Goal: Transaction & Acquisition: Purchase product/service

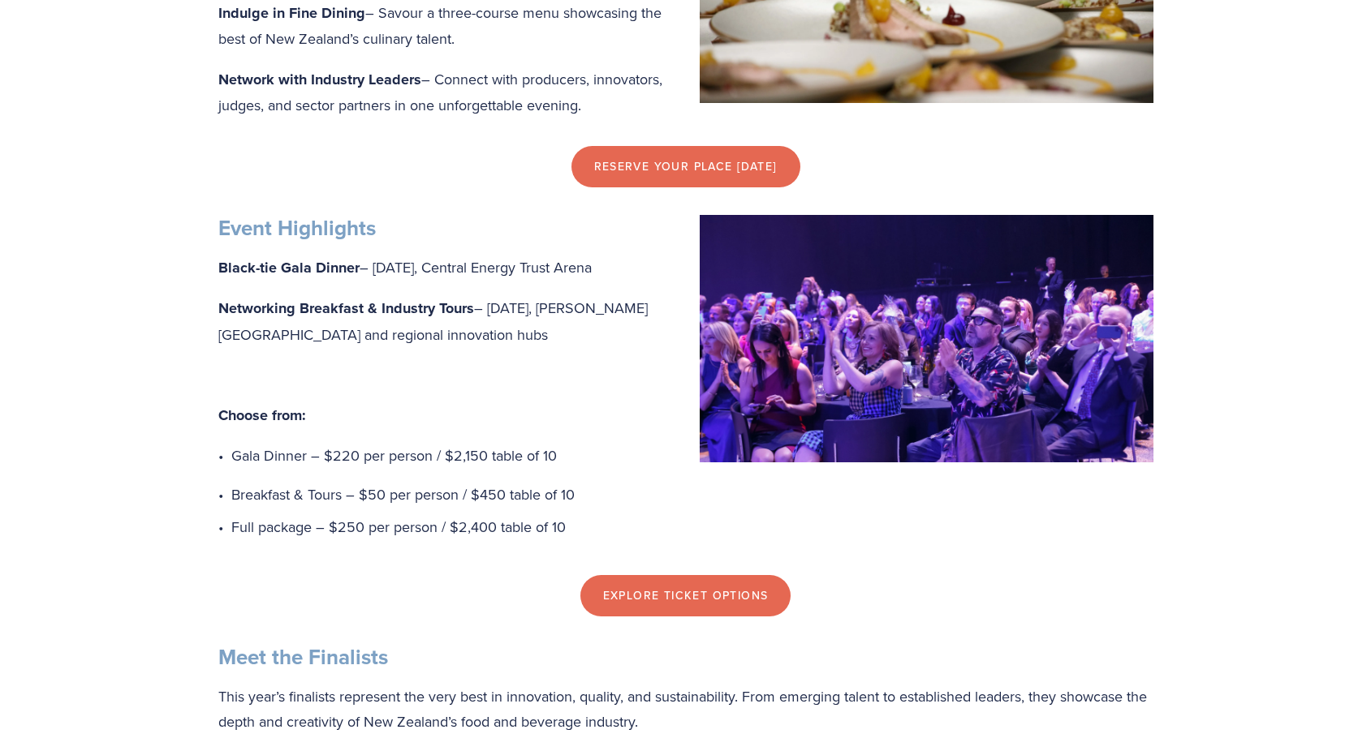
scroll to position [1136, 0]
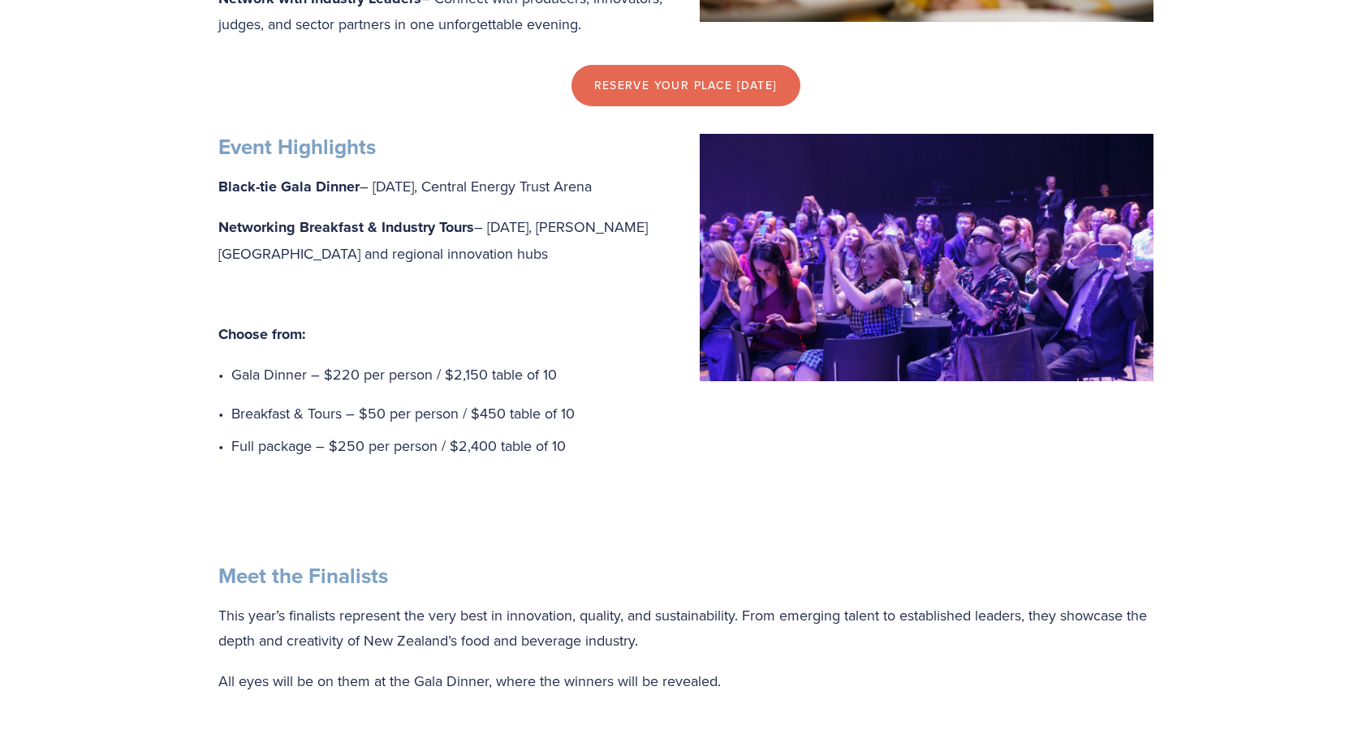
click at [678, 535] on link "Explore Ticket Options" at bounding box center [685, 514] width 211 height 42
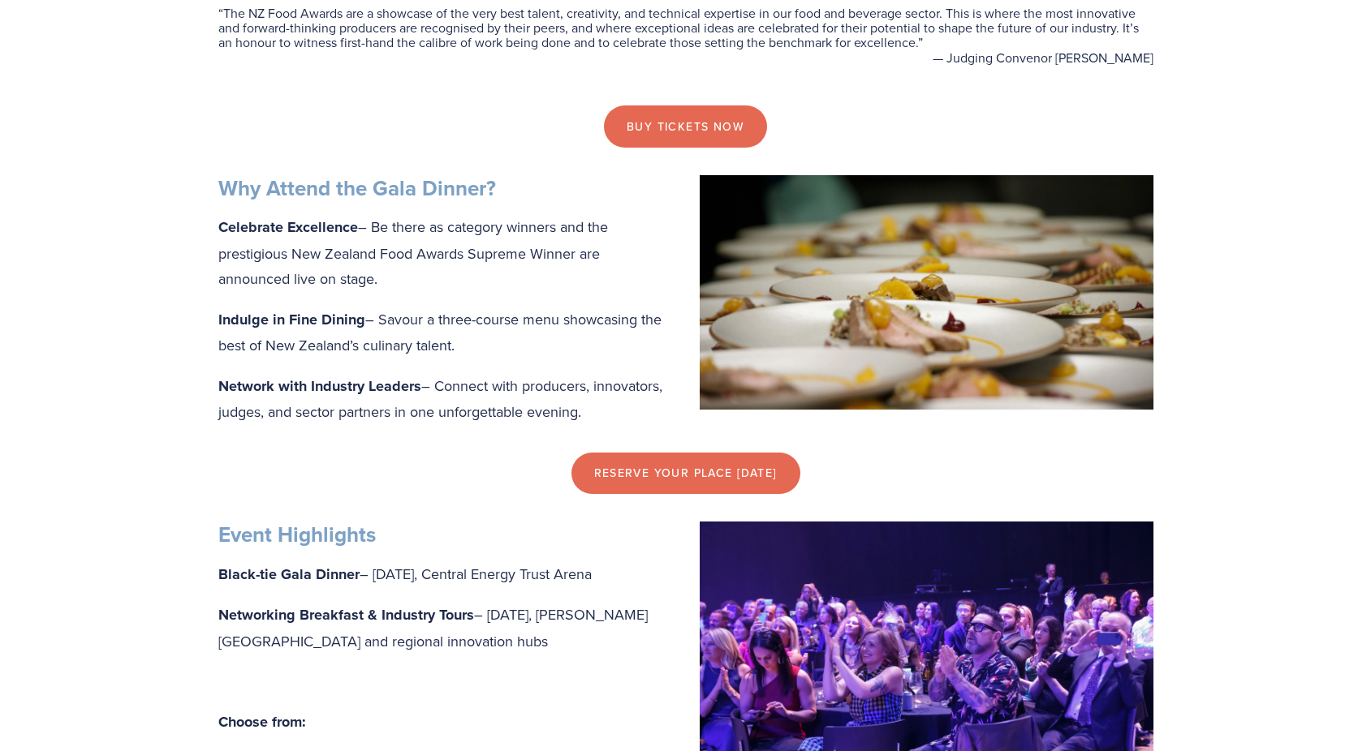
scroll to position [730, 0]
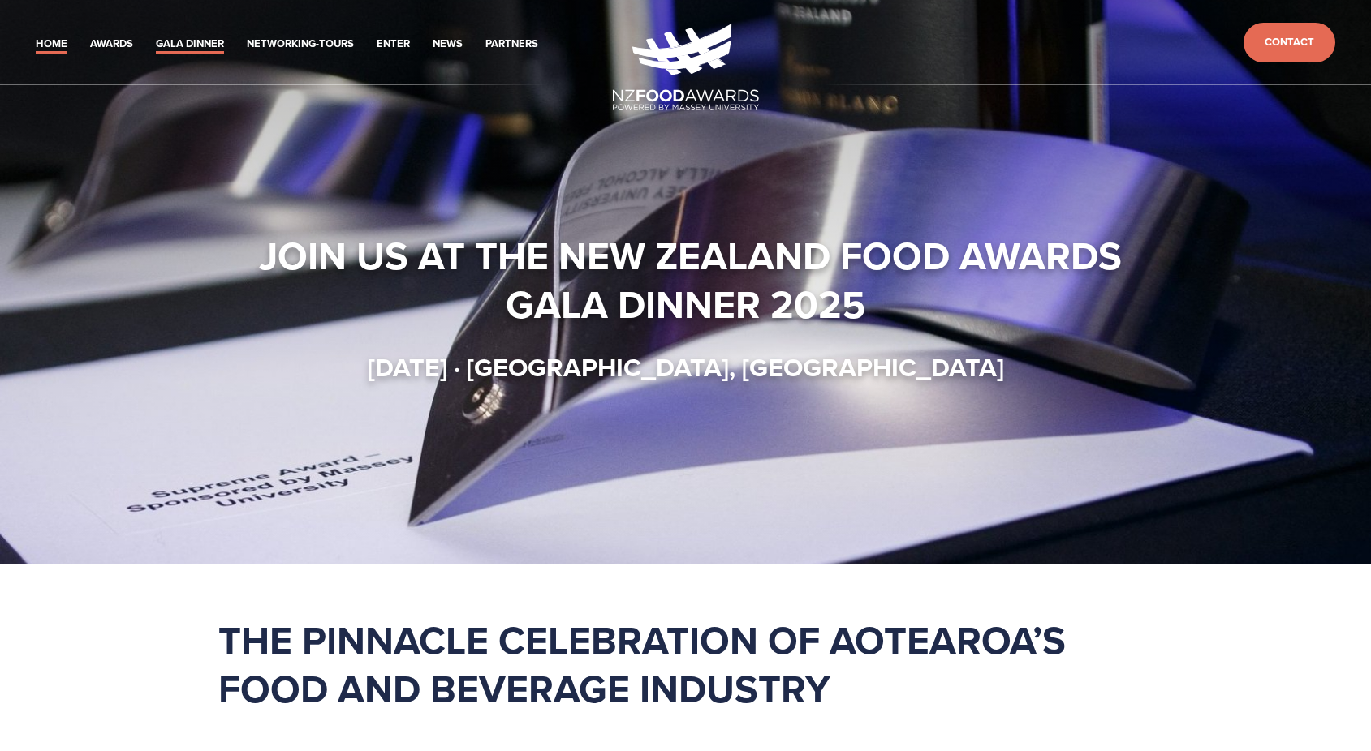
click at [181, 47] on link "Gala Dinner" at bounding box center [190, 44] width 68 height 19
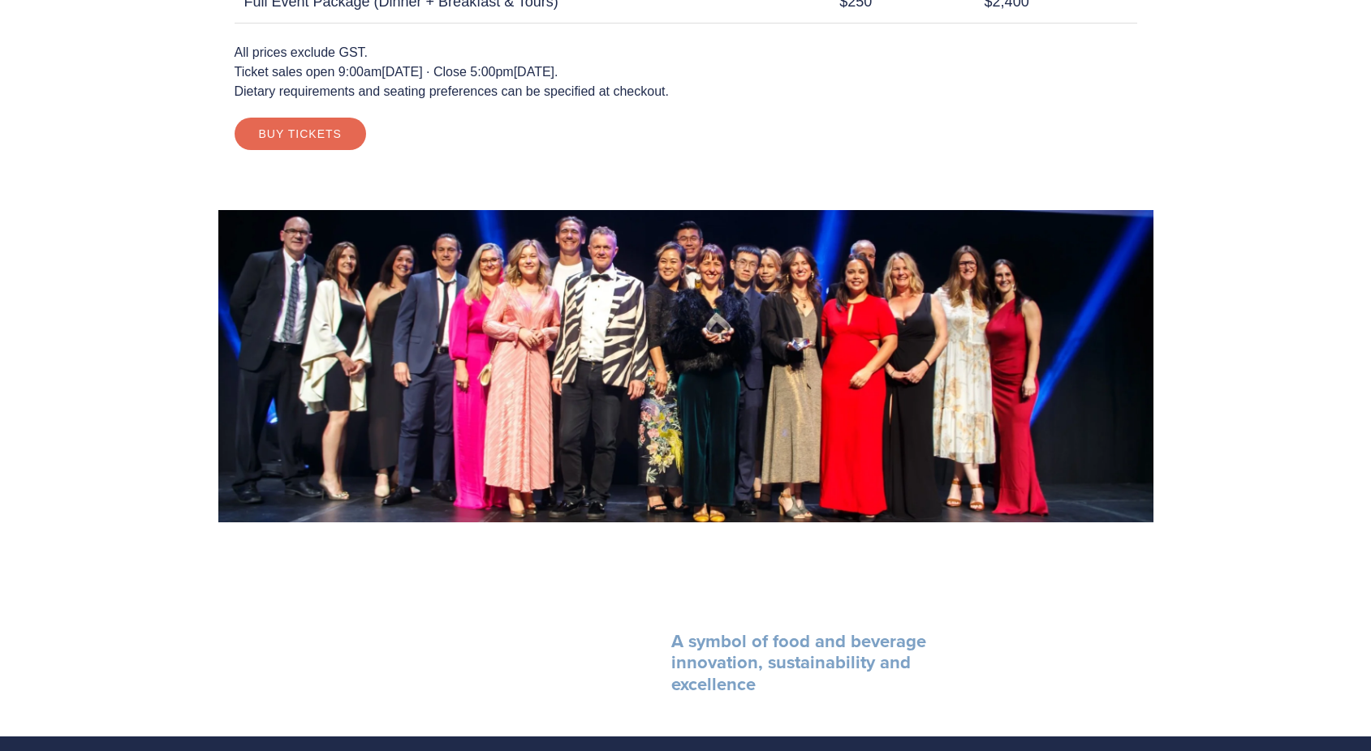
scroll to position [1623, 0]
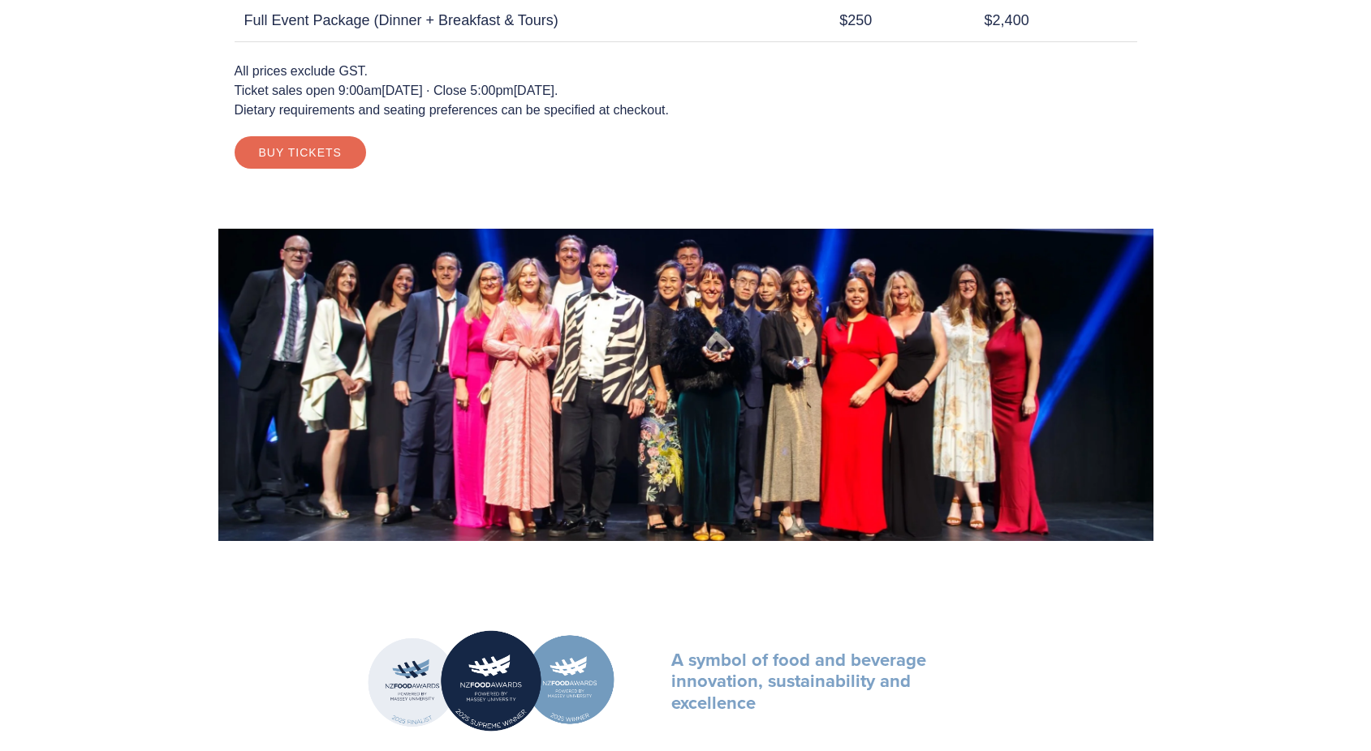
click at [315, 144] on link "Buy Tickets" at bounding box center [300, 152] width 131 height 32
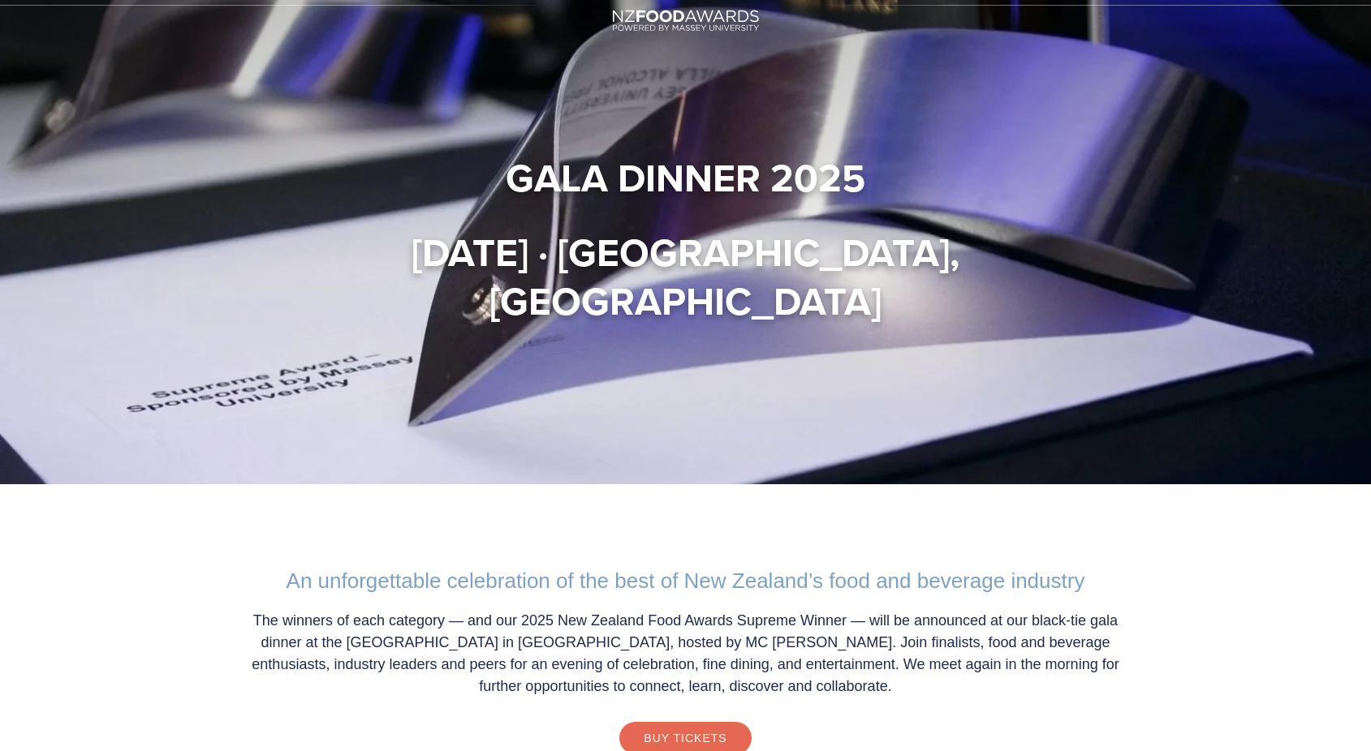
scroll to position [0, 0]
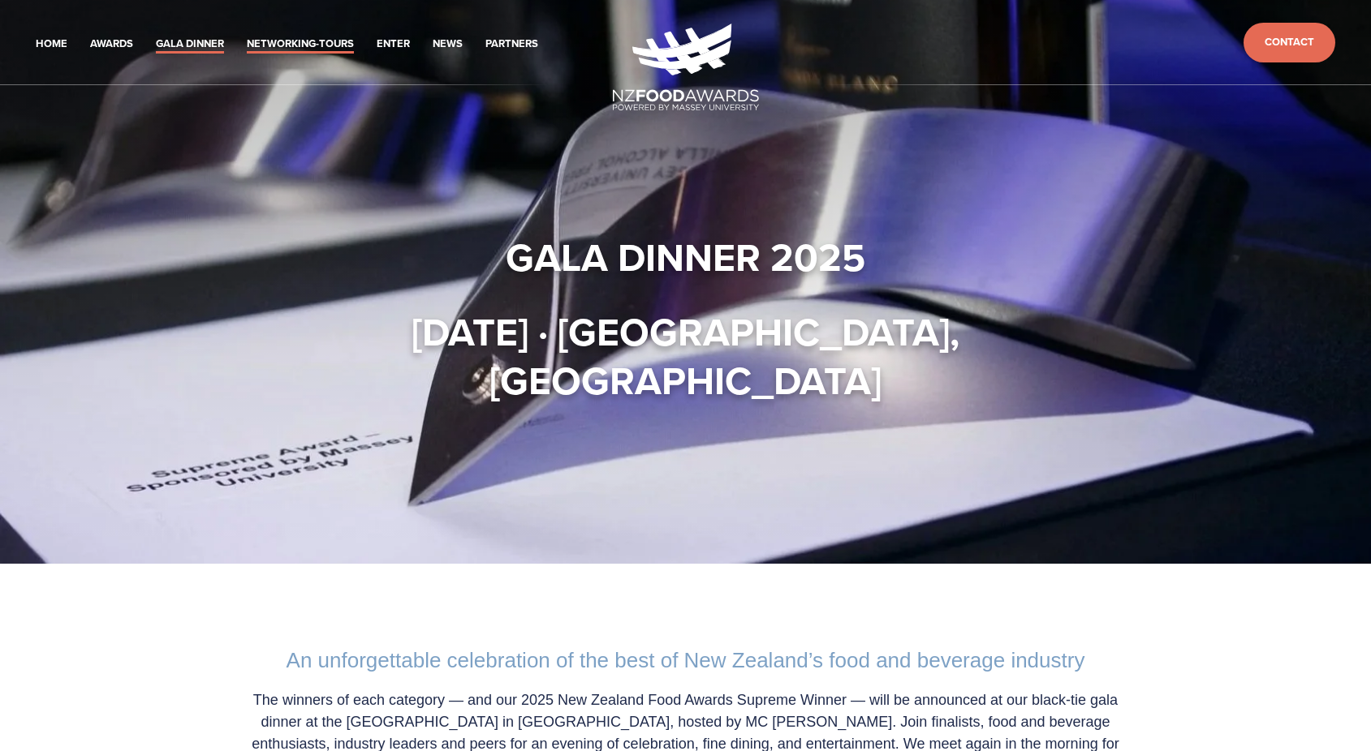
click at [286, 47] on link "Networking-Tours" at bounding box center [300, 44] width 107 height 19
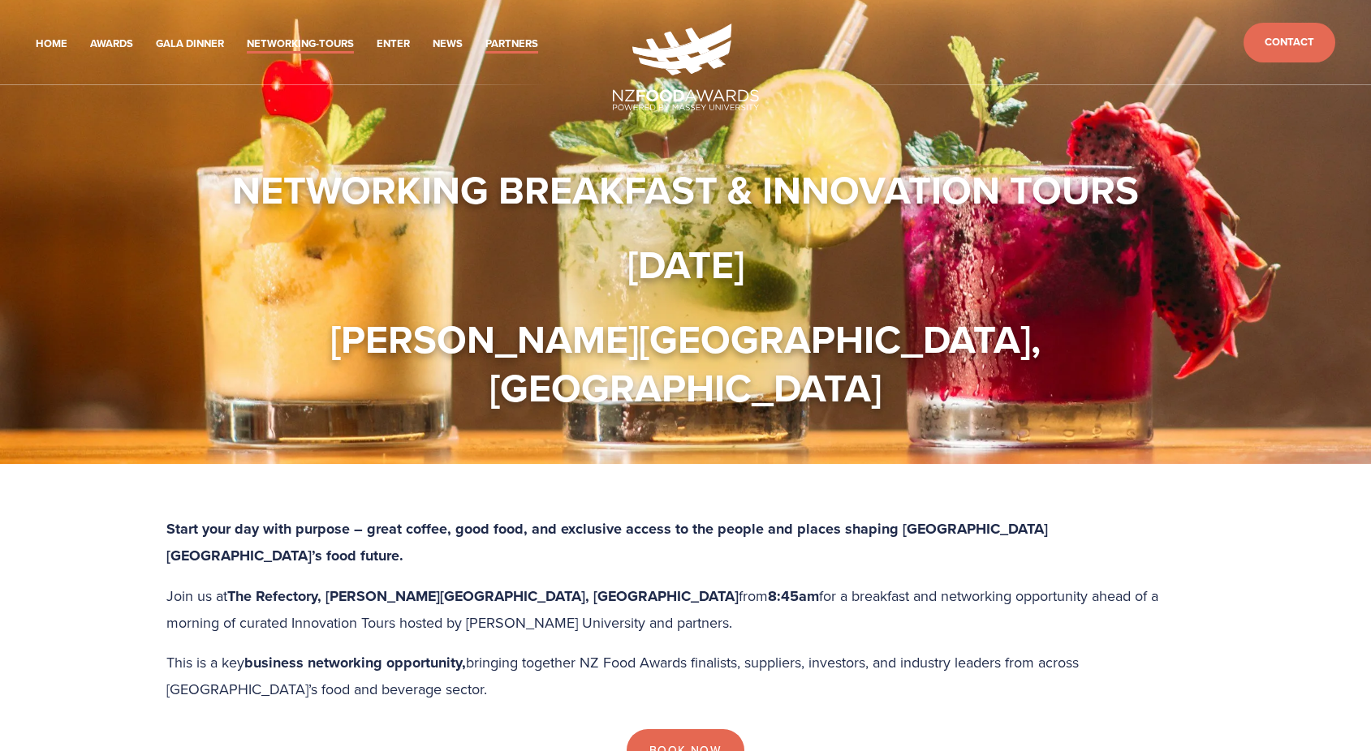
click at [498, 47] on link "Partners" at bounding box center [511, 44] width 53 height 19
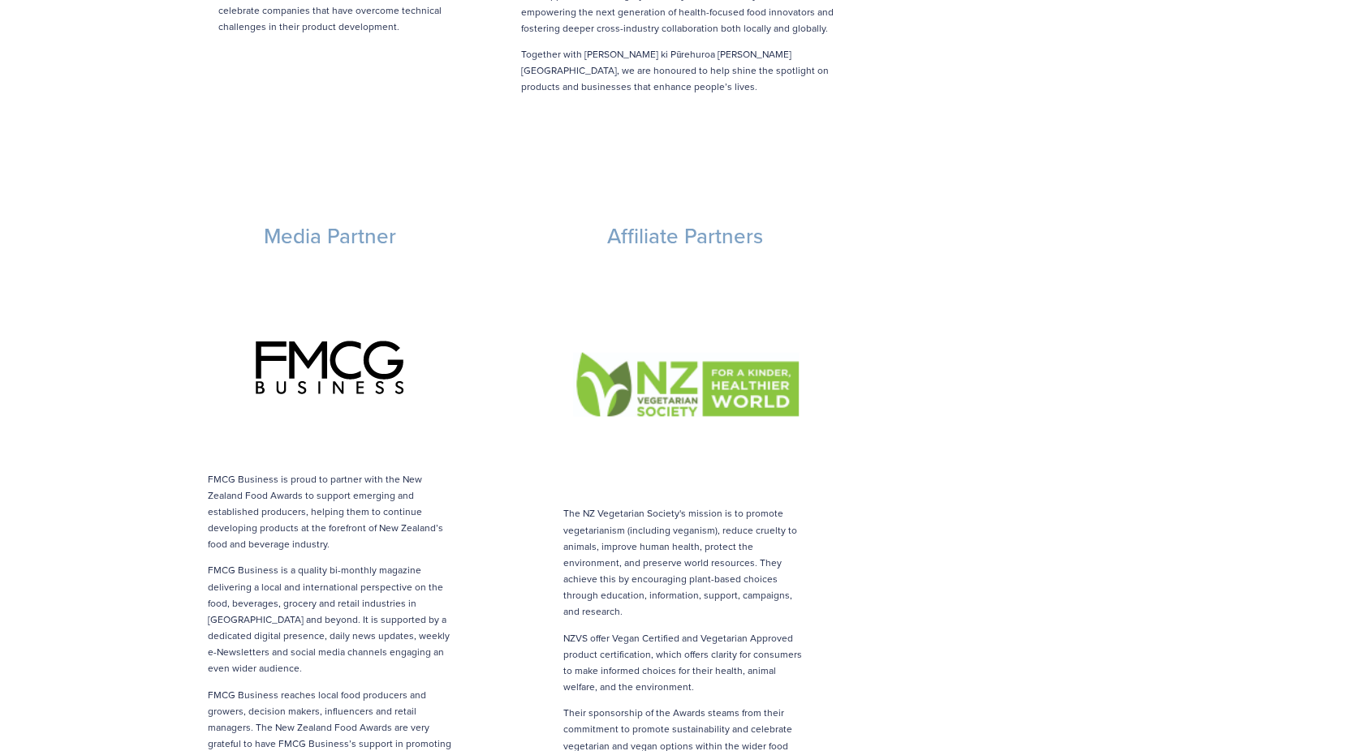
scroll to position [2678, 0]
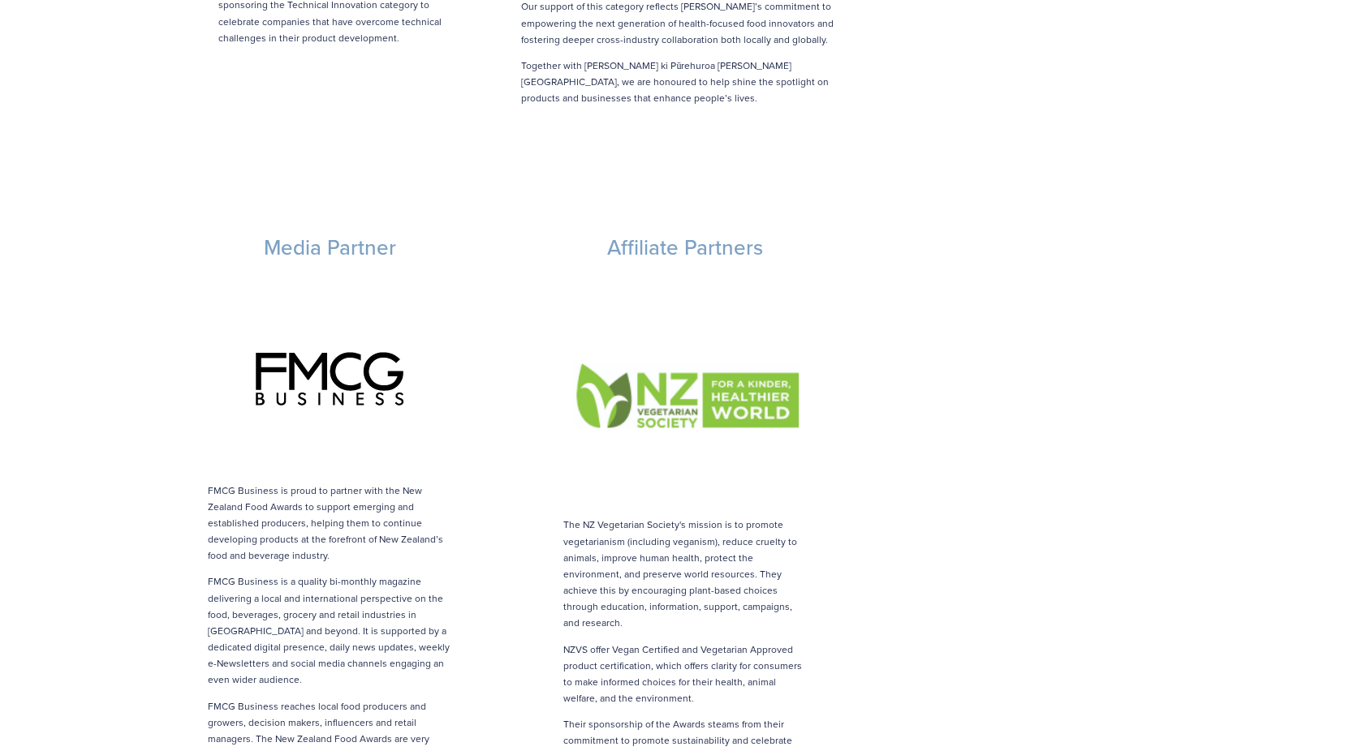
drag, startPoint x: 966, startPoint y: 190, endPoint x: 928, endPoint y: 363, distance: 177.0
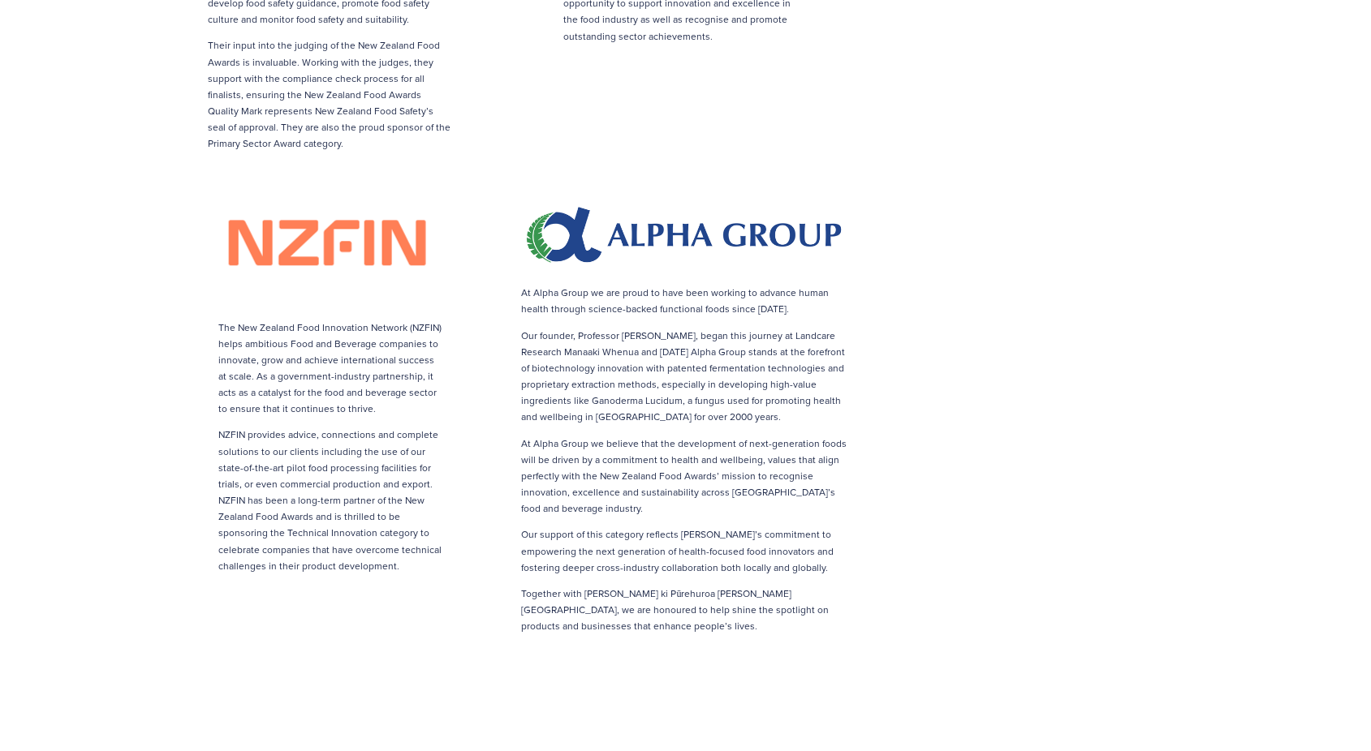
scroll to position [0, 0]
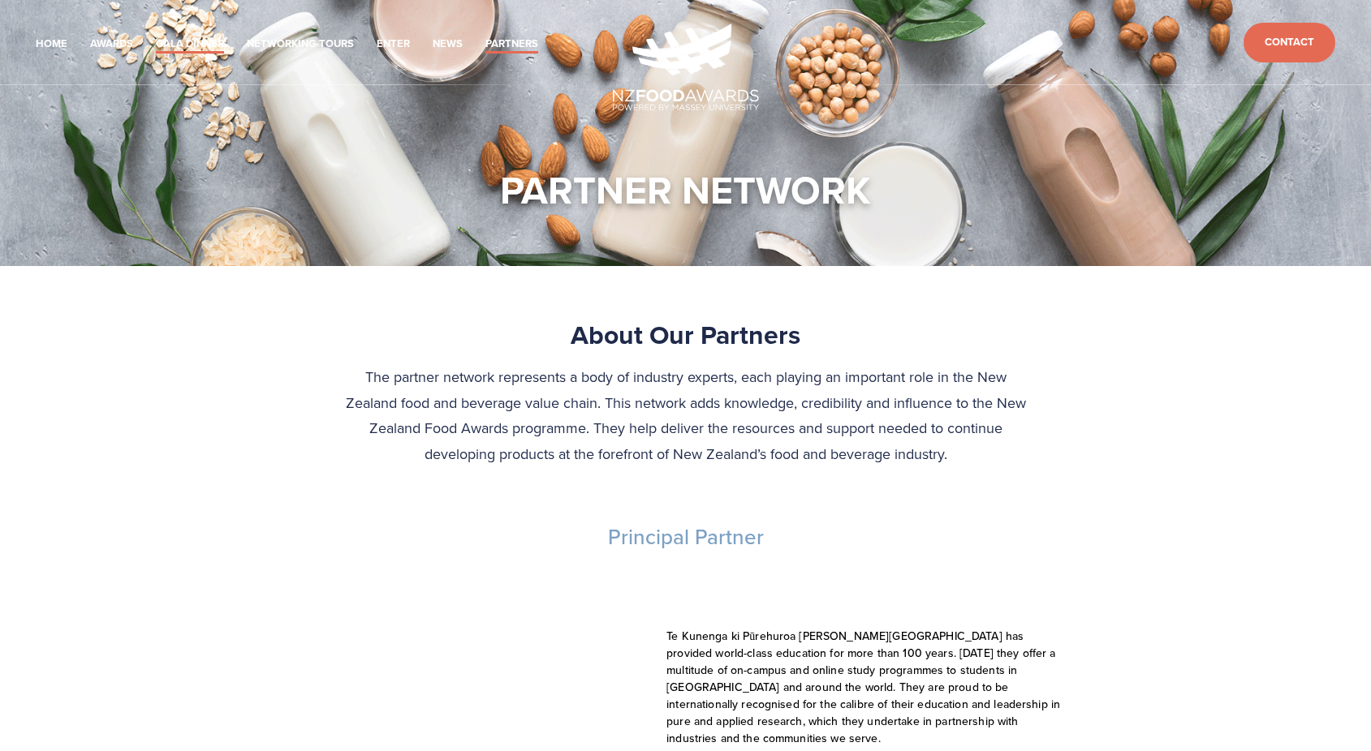
click at [195, 41] on link "Gala Dinner" at bounding box center [190, 44] width 68 height 19
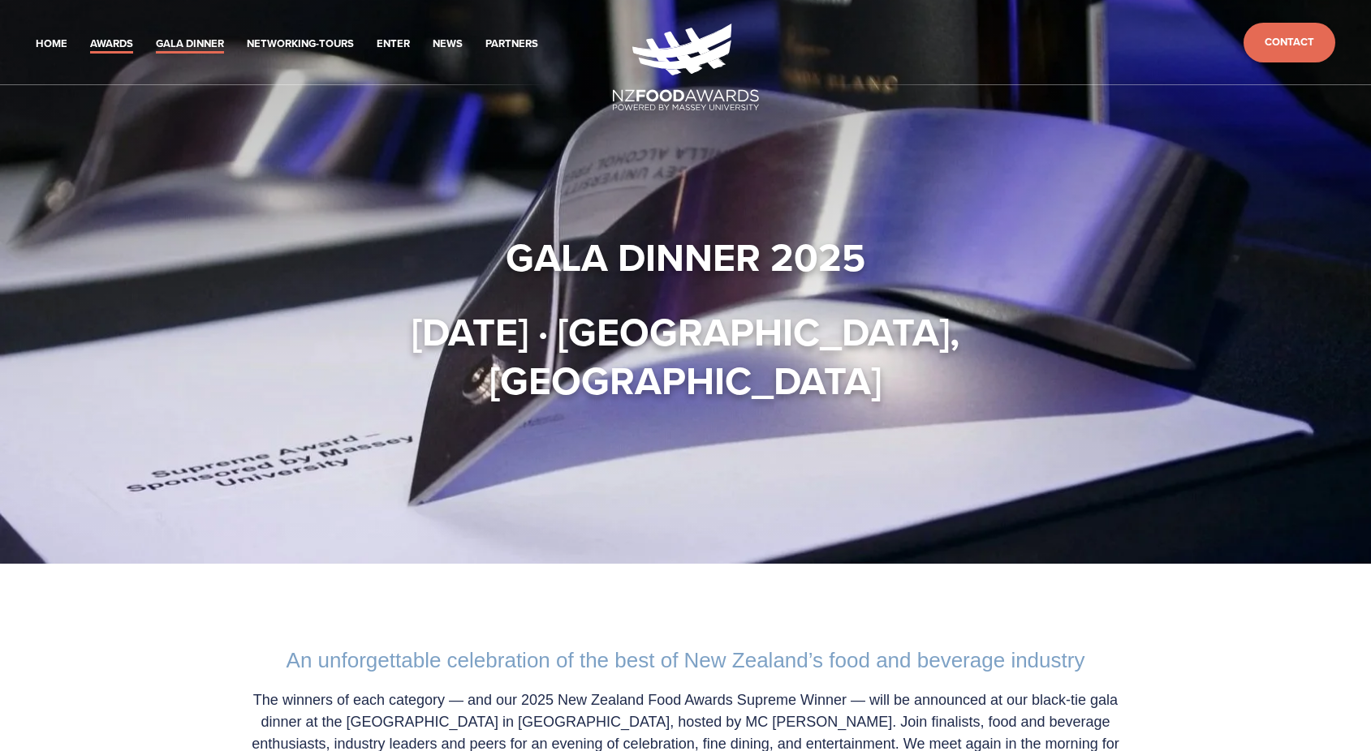
click at [115, 42] on link "Awards" at bounding box center [111, 44] width 43 height 19
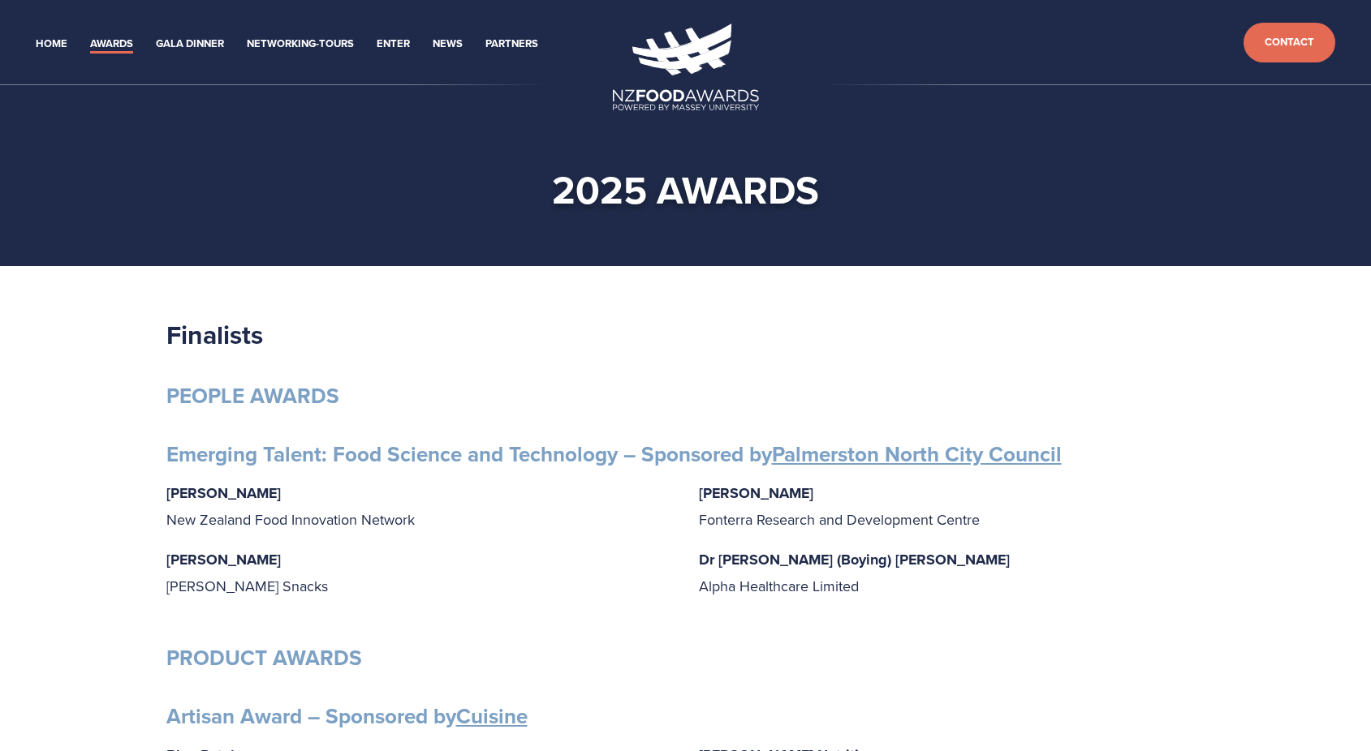
click at [118, 76] on link "2025" at bounding box center [116, 81] width 26 height 15
click at [187, 40] on link "Gala Dinner" at bounding box center [190, 44] width 68 height 19
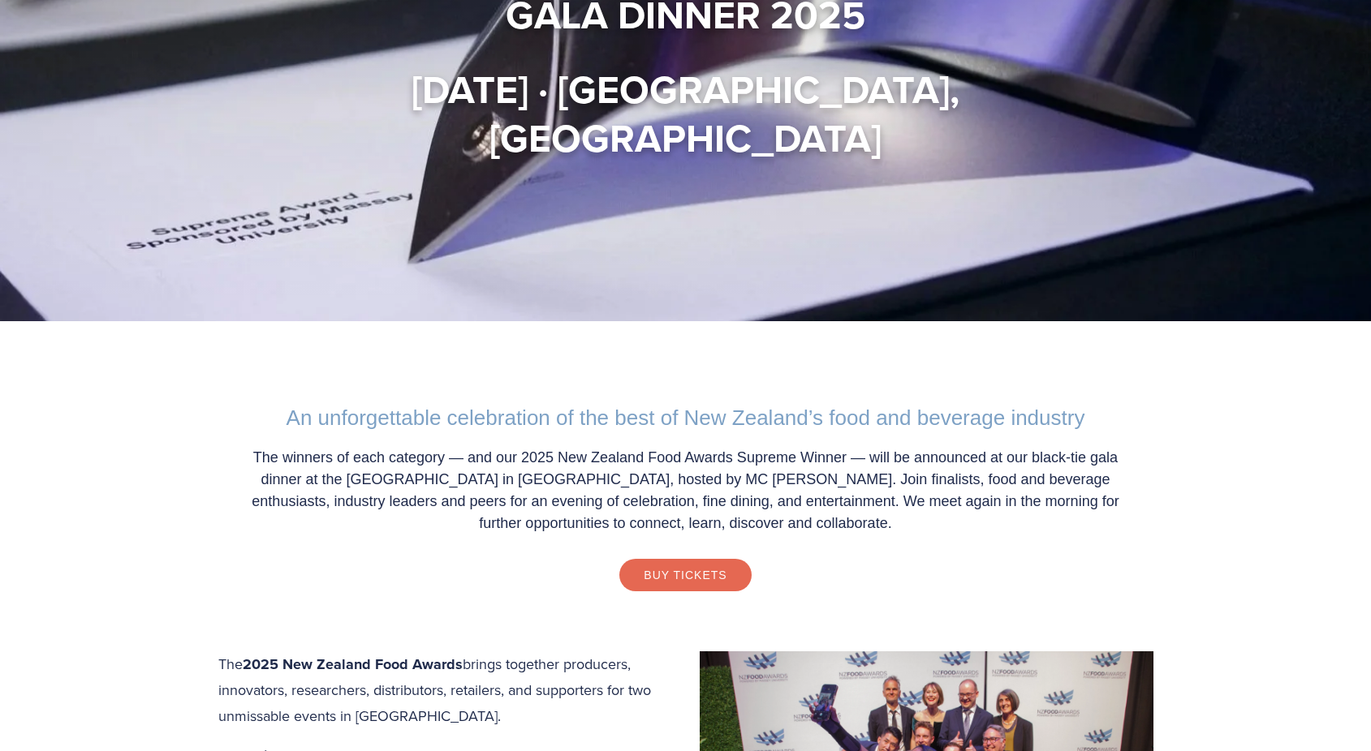
scroll to position [243, 0]
click at [675, 570] on link "Buy Tickets" at bounding box center [684, 574] width 131 height 32
